Goal: Use online tool/utility: Use online tool/utility

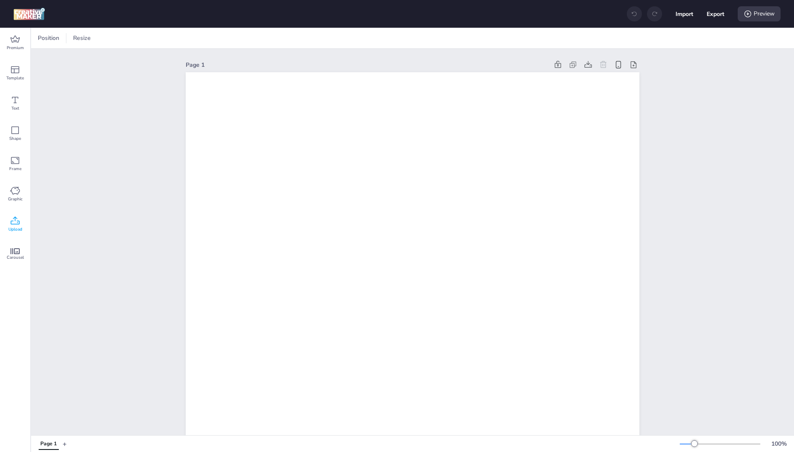
click at [24, 222] on div "Upload" at bounding box center [15, 224] width 30 height 30
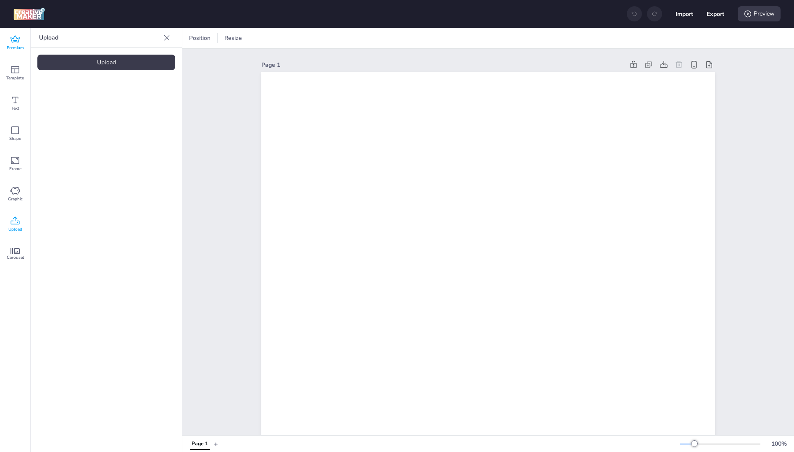
click at [6, 39] on div "Premium" at bounding box center [15, 43] width 30 height 30
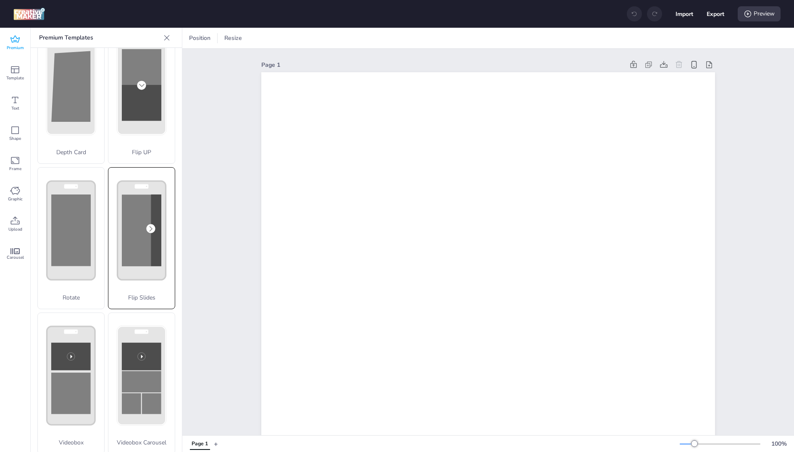
scroll to position [34, 0]
click at [0, 0] on rect at bounding box center [0, 0] width 0 height 0
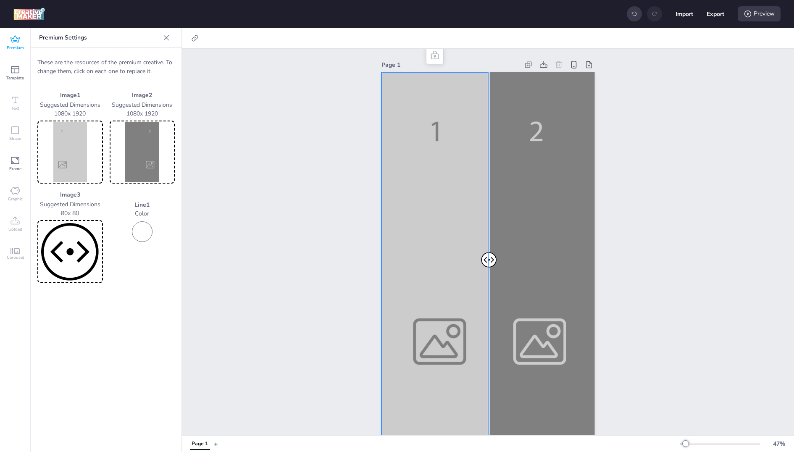
click at [132, 128] on img at bounding box center [142, 152] width 62 height 60
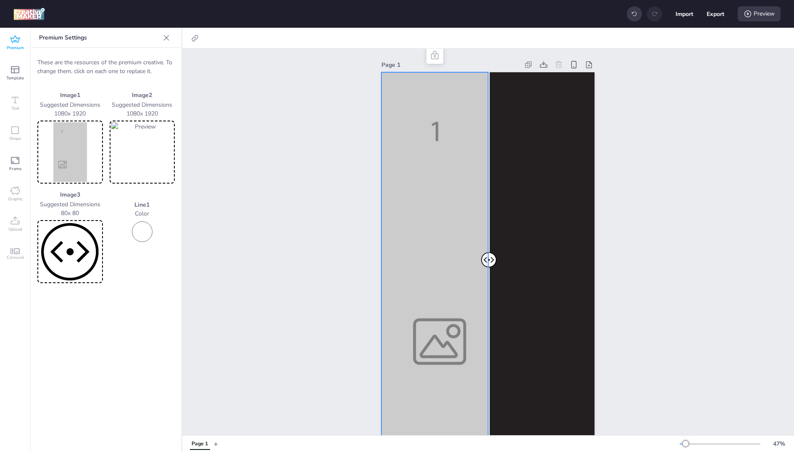
click at [70, 149] on img at bounding box center [70, 152] width 62 height 60
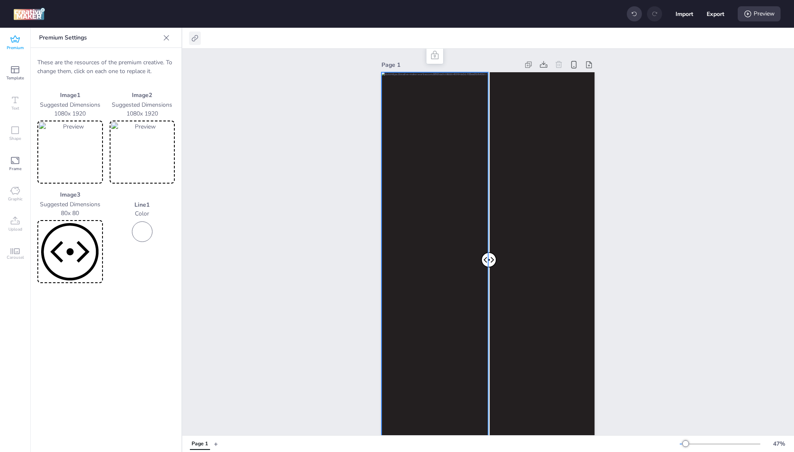
click at [197, 40] on icon at bounding box center [195, 38] width 8 height 8
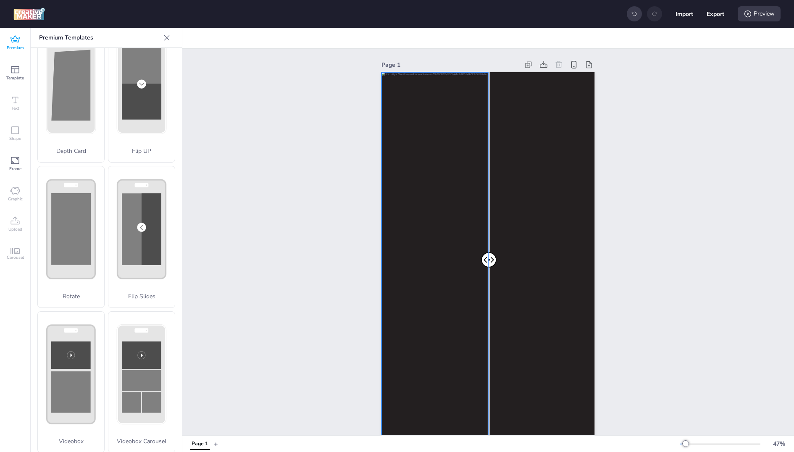
click at [433, 137] on div at bounding box center [487, 261] width 213 height 379
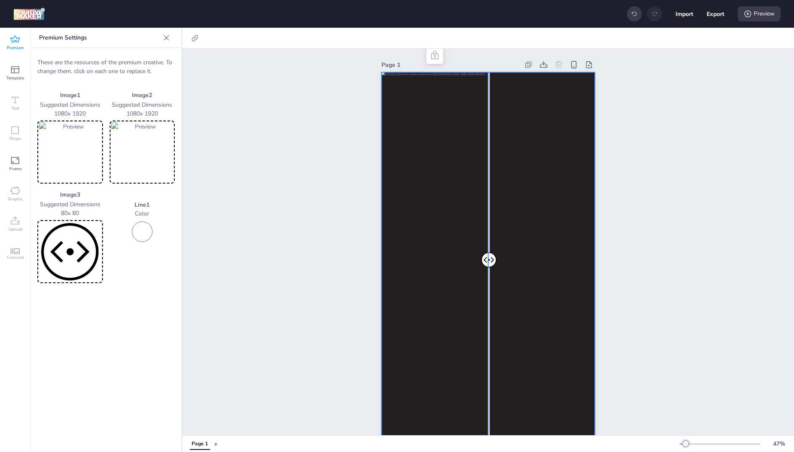
click at [549, 136] on div at bounding box center [487, 261] width 213 height 379
click at [197, 39] on icon at bounding box center [195, 38] width 8 height 8
click at [172, 57] on div "Activate hyperlink" at bounding box center [149, 59] width 87 height 9
click at [152, 59] on span "Activate hyperlink" at bounding box center [140, 59] width 47 height 9
click at [111, 60] on input "Activate hyperlink" at bounding box center [108, 62] width 5 height 5
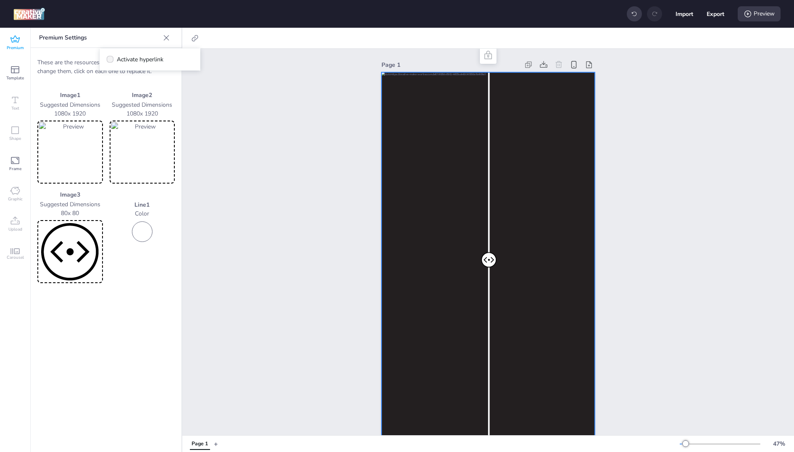
checkbox input "true"
click at [138, 86] on span "Click Tag" at bounding box center [134, 83] width 23 height 9
click at [118, 86] on input "Click Tag" at bounding box center [115, 86] width 5 height 5
radio input "true"
click at [139, 97] on input "[URL][DOMAIN_NAME]" at bounding box center [150, 100] width 77 height 9
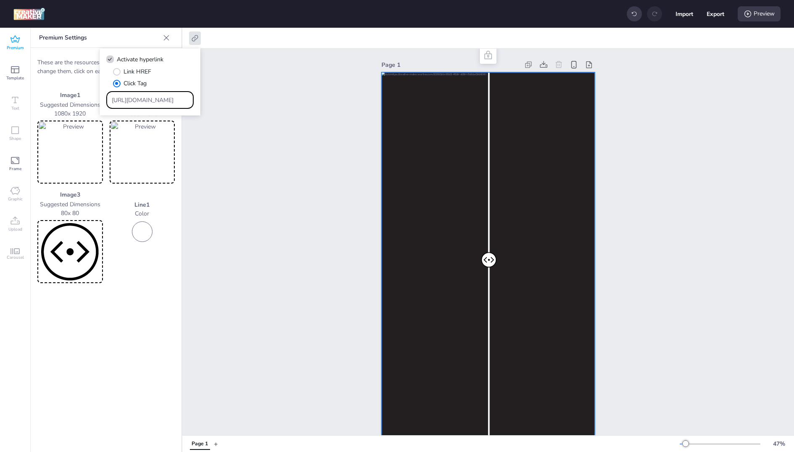
click at [139, 97] on input "[URL][DOMAIN_NAME]" at bounding box center [150, 100] width 77 height 9
click at [150, 97] on input "Type URL" at bounding box center [150, 100] width 77 height 9
paste input "CAMPAÑA HBOMAX WELCOME TO [PERSON_NAME] ARGENTINA OCTUBRE-NOVIEMBRE PRELAUNCH T…"
type input "CAMPAÑA HBOMAX WELCOME TO [PERSON_NAME] ARGENTINA OCTUBRE-NOVIEMBRE PRELAUNCH T…"
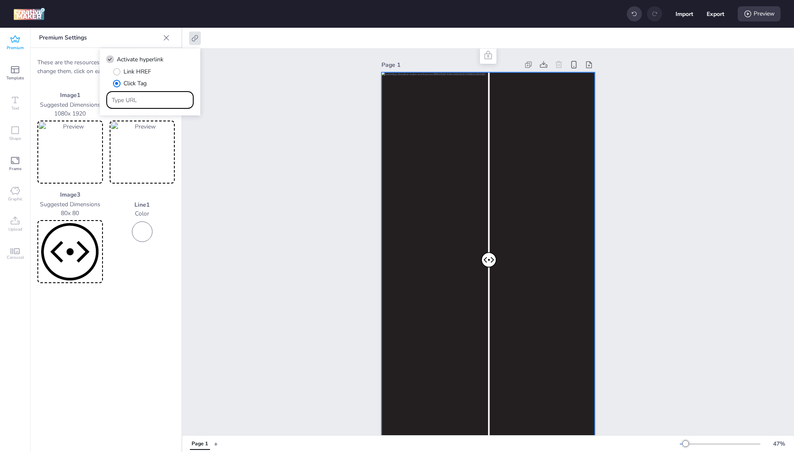
scroll to position [0, 0]
click at [165, 102] on input "Type URL" at bounding box center [150, 100] width 77 height 9
paste input "https://[DOMAIN_NAME]/ddm/trackclk/N1957659.3999883WORTISE/B34263623.430284439;…"
type input "https://[DOMAIN_NAME]/ddm/trackclk/N1957659.3999883WORTISE/B34263623.430284439;…"
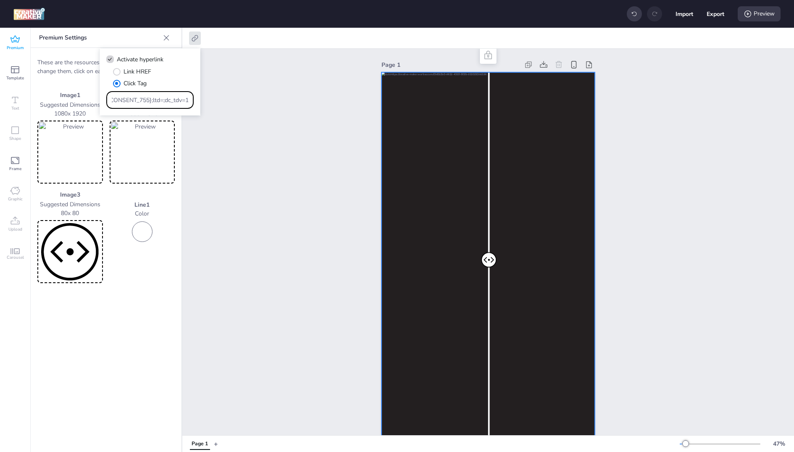
click at [208, 109] on div "Page 1" at bounding box center [487, 255] width 611 height 412
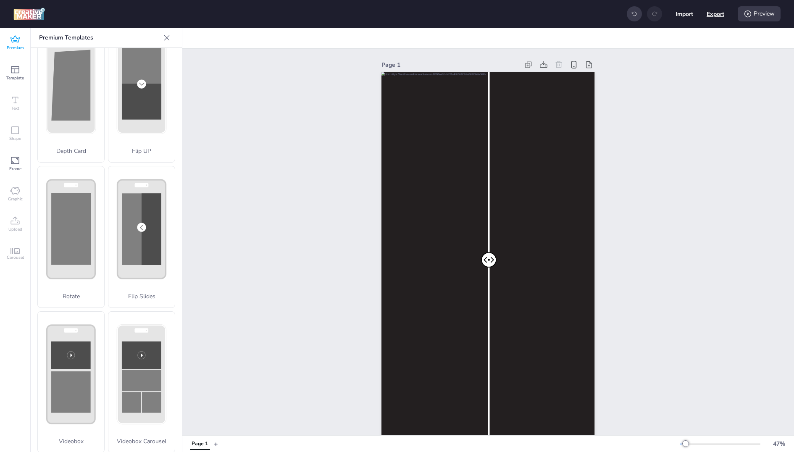
click at [712, 16] on button "Export" at bounding box center [715, 14] width 18 height 18
select select "html"
click at [673, 65] on button "Download" at bounding box center [677, 68] width 79 height 17
